Goal: Task Accomplishment & Management: Manage account settings

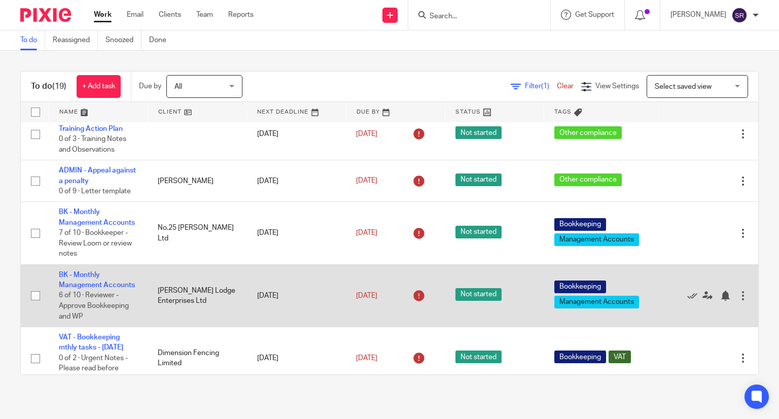
scroll to position [254, 0]
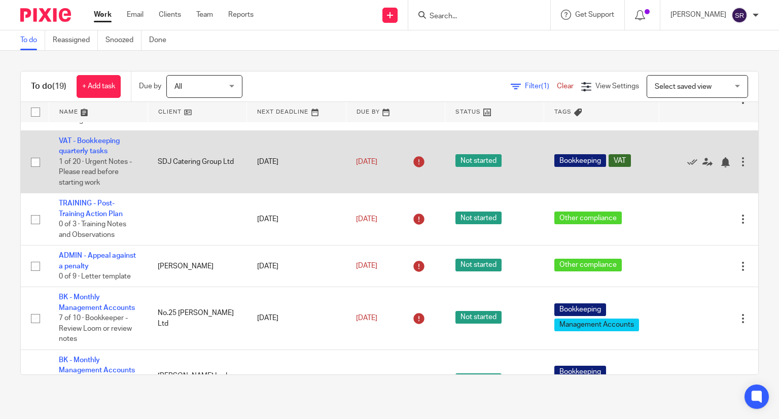
scroll to position [152, 0]
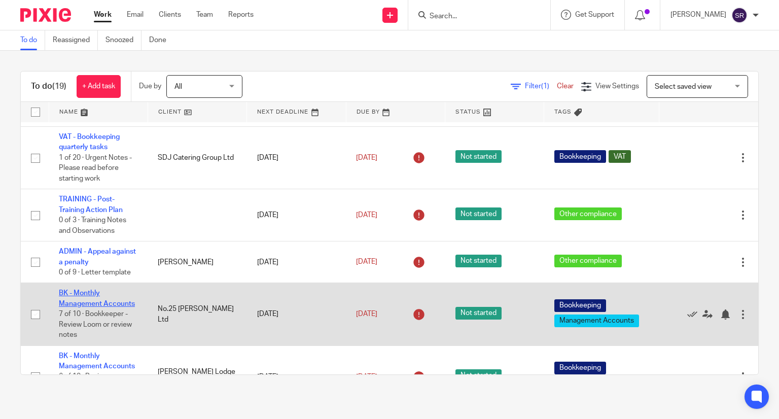
click at [87, 307] on link "BK - Monthly Management Accounts" at bounding box center [97, 298] width 76 height 17
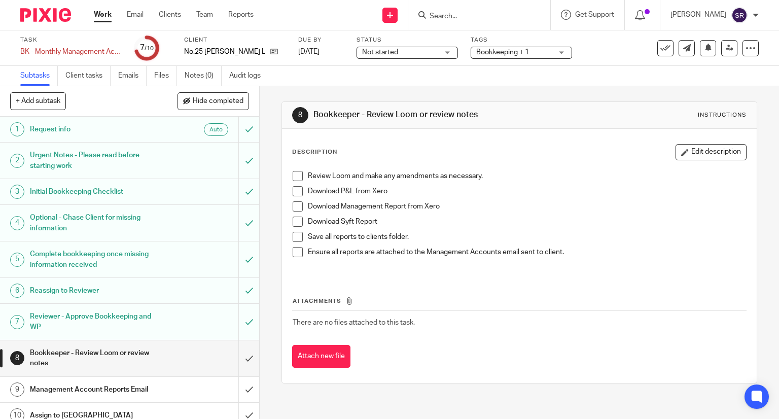
click at [295, 171] on span at bounding box center [298, 176] width 10 height 10
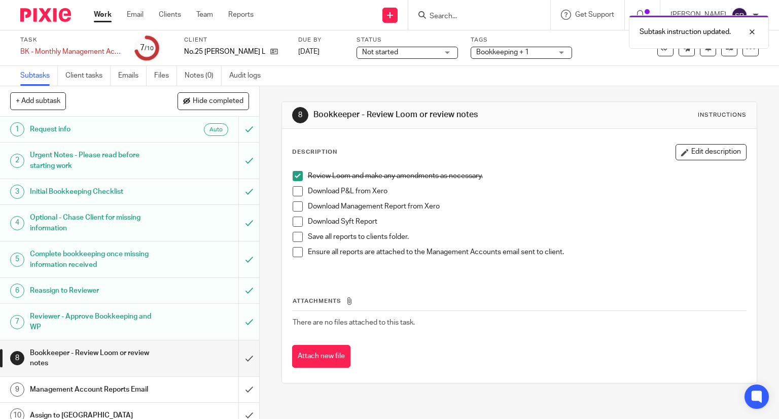
click at [293, 194] on span at bounding box center [298, 191] width 10 height 10
click at [294, 204] on span at bounding box center [298, 206] width 10 height 10
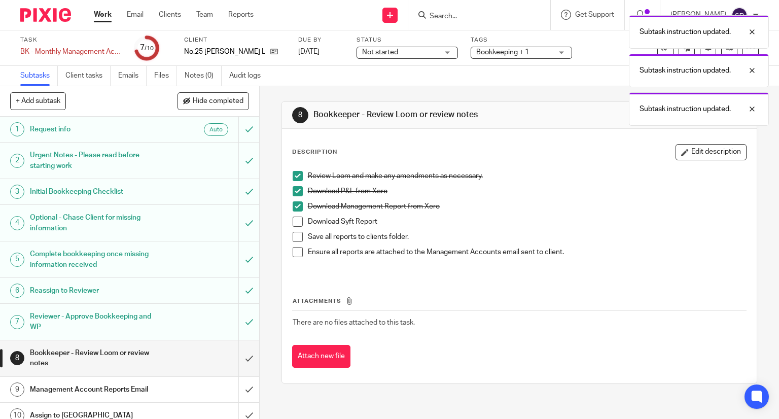
click at [295, 214] on li "Download Management Report from Xero" at bounding box center [520, 208] width 454 height 15
click at [296, 220] on span at bounding box center [298, 222] width 10 height 10
click at [296, 234] on span at bounding box center [298, 237] width 10 height 10
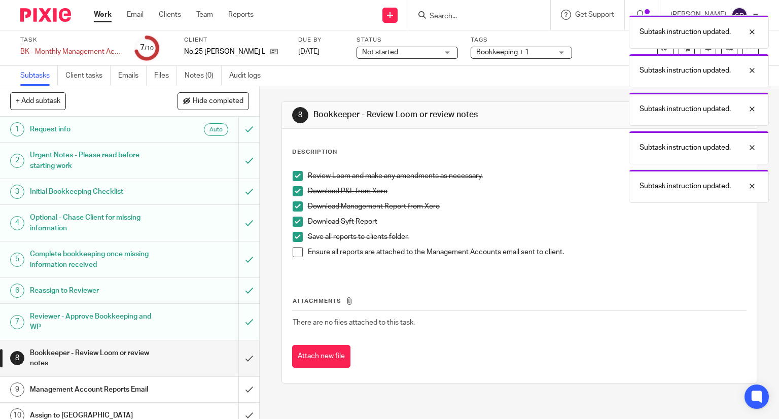
click at [297, 250] on span at bounding box center [298, 252] width 10 height 10
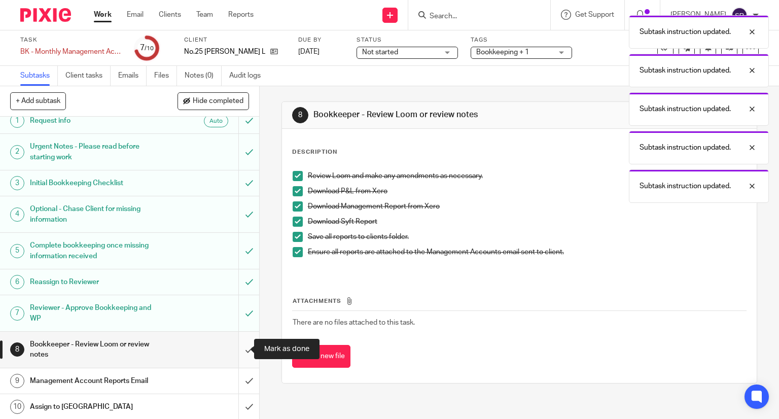
click at [239, 346] on input "submit" at bounding box center [129, 350] width 259 height 36
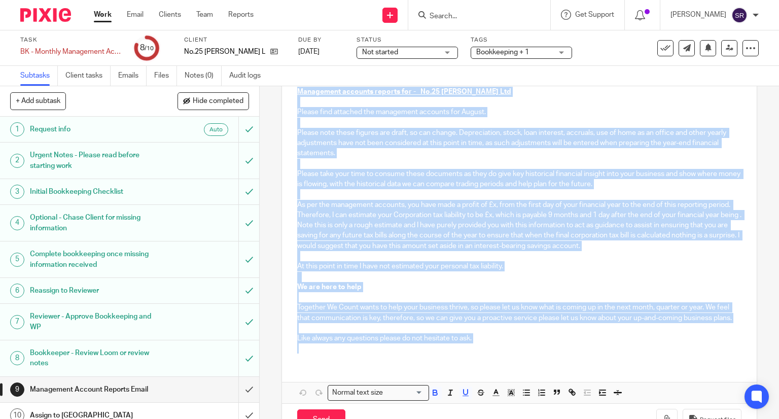
scroll to position [188, 0]
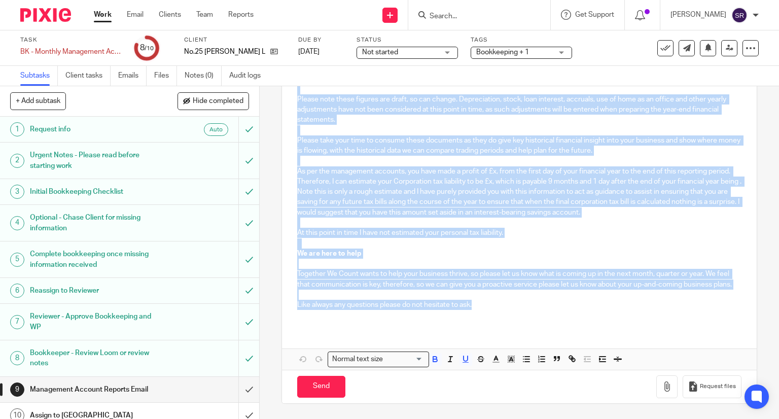
drag, startPoint x: 293, startPoint y: 213, endPoint x: 478, endPoint y: 305, distance: 206.7
click at [478, 305] on div "Hi Raj, Management accounts reports for - No.25 Benson Ltd Please find attached…" at bounding box center [519, 174] width 475 height 305
click at [524, 302] on p "Like always any questions please do not hesitate to ask." at bounding box center [519, 300] width 445 height 21
drag, startPoint x: 294, startPoint y: 181, endPoint x: 474, endPoint y: 313, distance: 222.5
click at [474, 313] on div "Hi Raj, Management accounts reports for - No.25 Benson Ltd Please find attached…" at bounding box center [519, 174] width 475 height 305
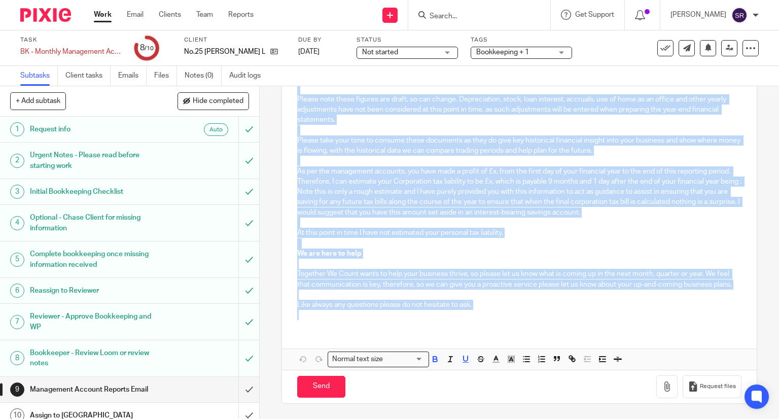
copy div "Hi Raj, Management accounts reports for - No.25 Benson Ltd Please find attached…"
click at [240, 389] on input "submit" at bounding box center [129, 389] width 259 height 25
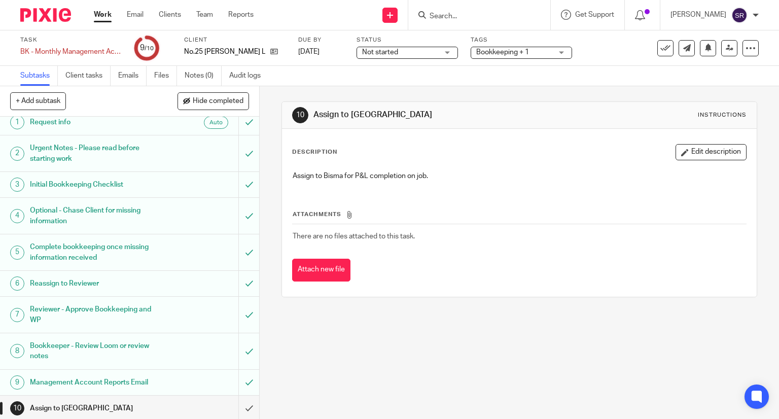
scroll to position [9, 0]
click at [721, 53] on link at bounding box center [729, 48] width 16 height 16
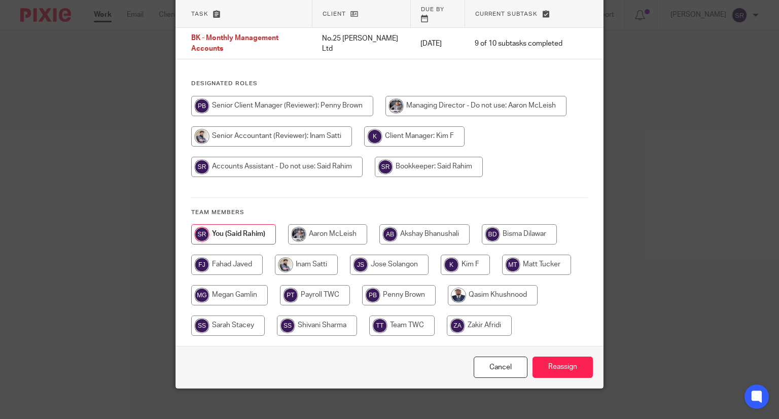
scroll to position [75, 0]
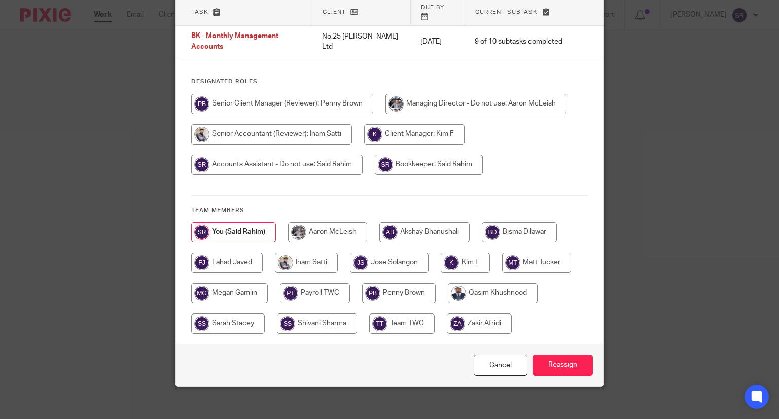
click at [508, 224] on input "radio" at bounding box center [519, 232] width 75 height 20
radio input "true"
click at [552, 361] on input "Reassign" at bounding box center [563, 366] width 60 height 22
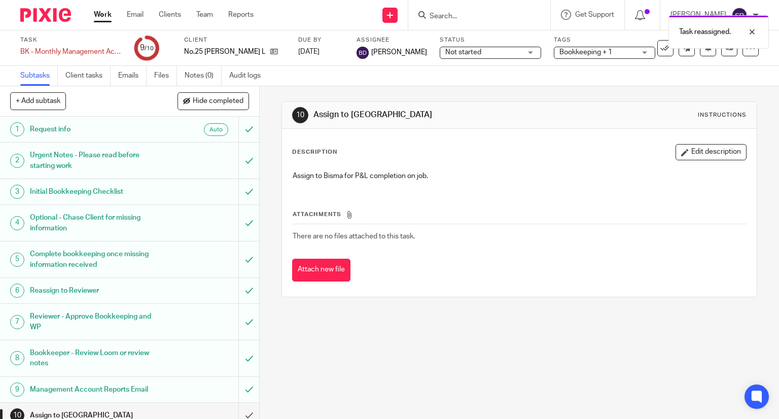
click at [102, 16] on link "Work" at bounding box center [103, 15] width 18 height 10
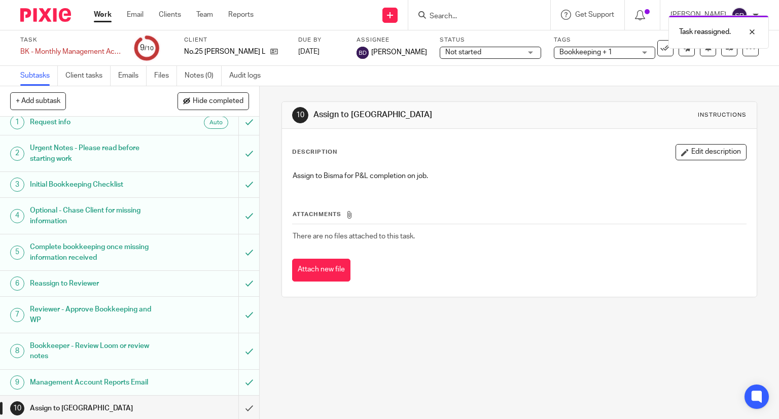
scroll to position [9, 0]
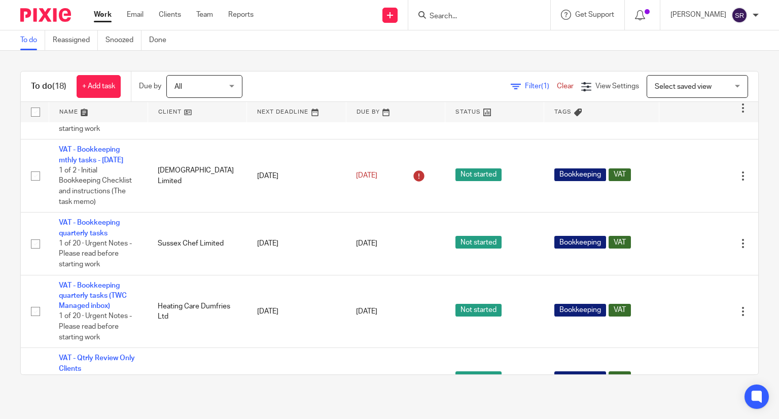
scroll to position [660, 0]
